Goal: Information Seeking & Learning: Understand process/instructions

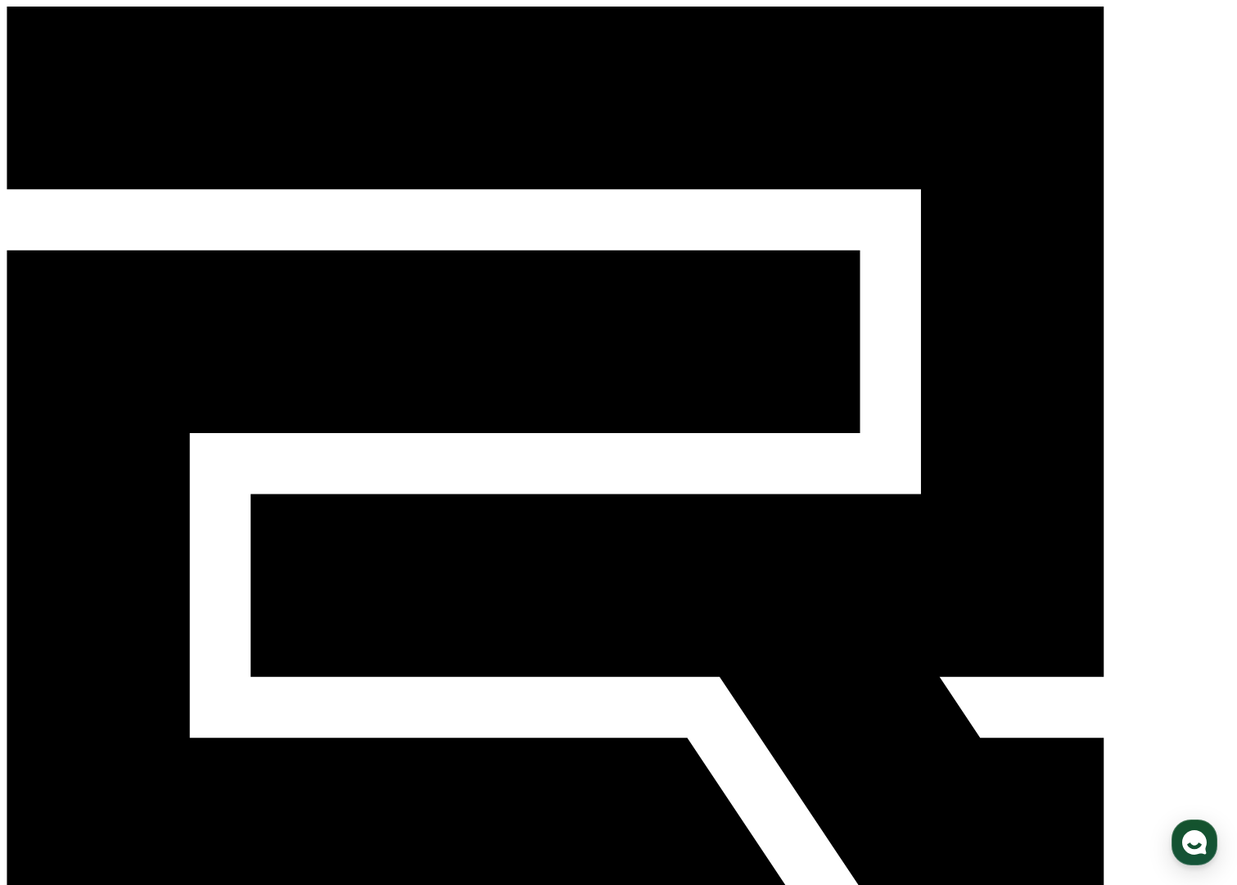
drag, startPoint x: 197, startPoint y: 294, endPoint x: 376, endPoint y: 297, distance: 178.5
drag, startPoint x: 201, startPoint y: 318, endPoint x: 337, endPoint y: 332, distance: 137.4
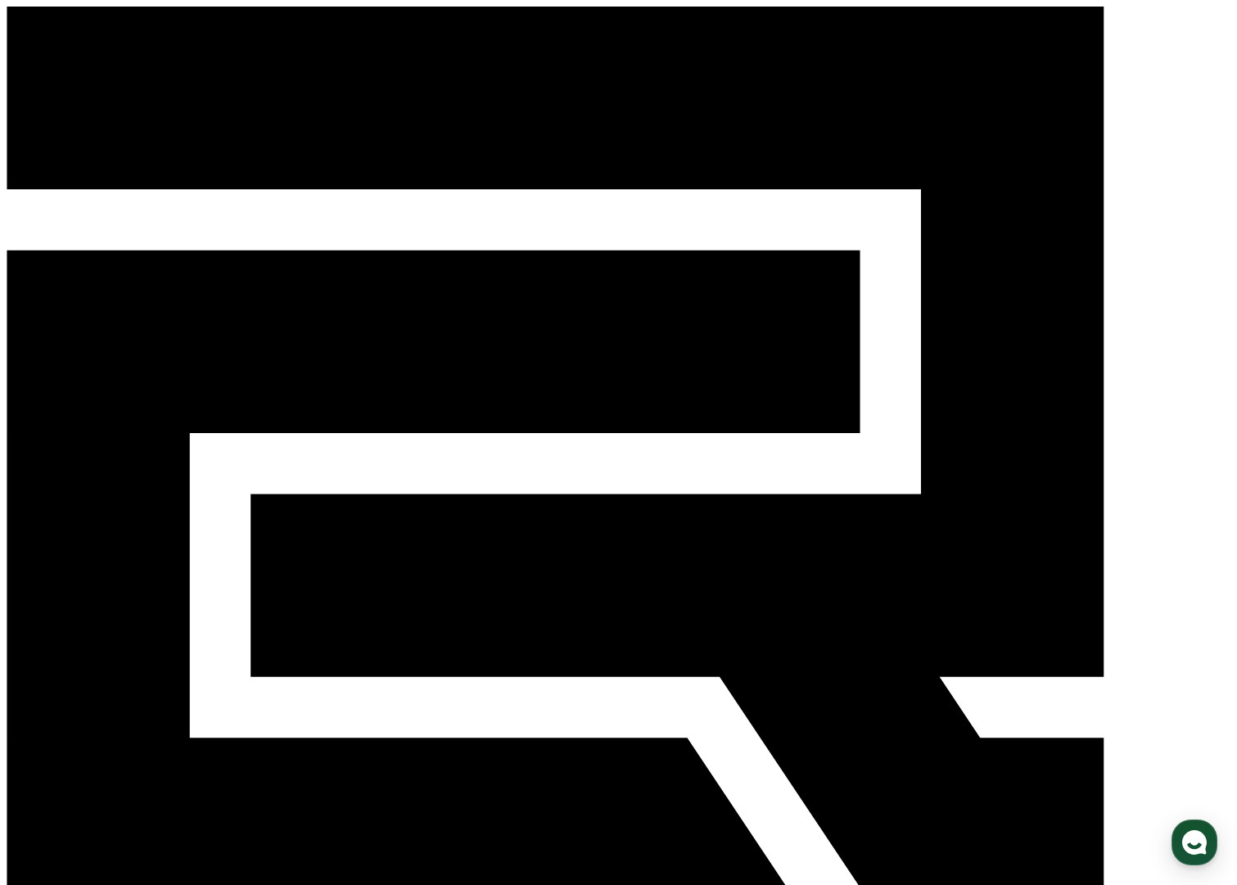
drag, startPoint x: 190, startPoint y: 350, endPoint x: 350, endPoint y: 348, distance: 159.7
